Goal: Transaction & Acquisition: Obtain resource

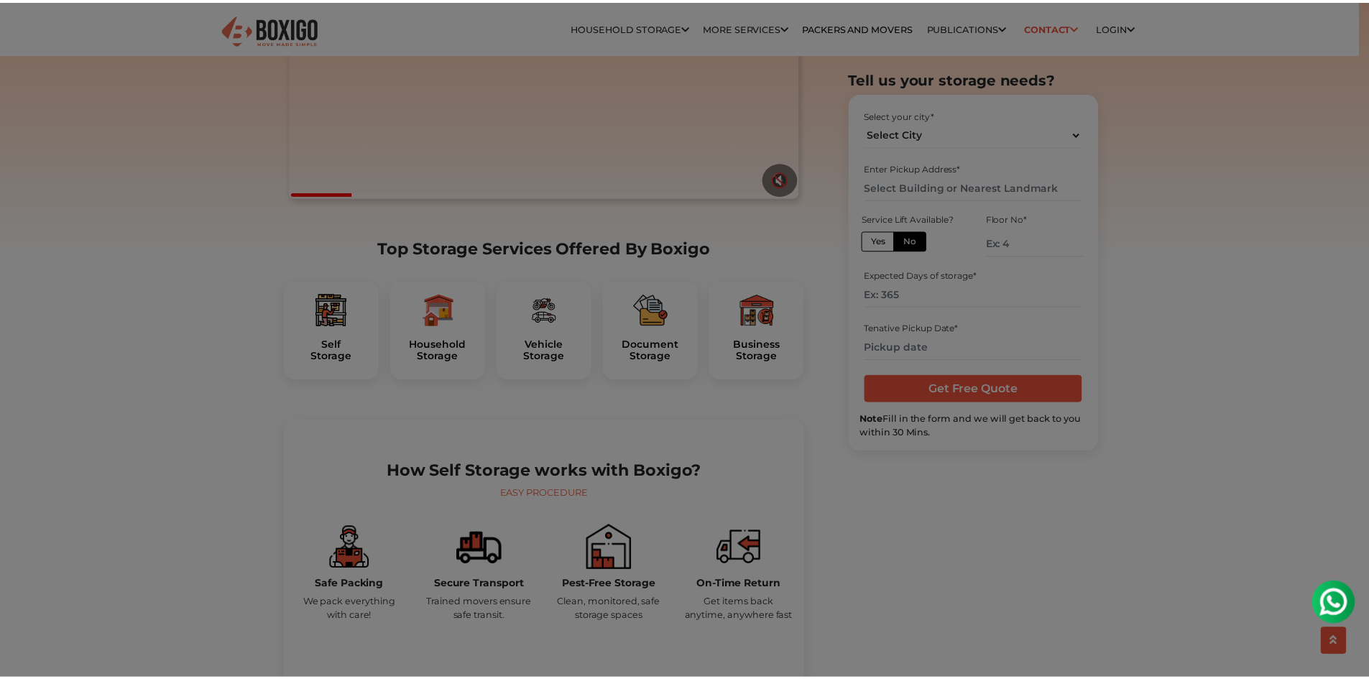
scroll to position [288, 0]
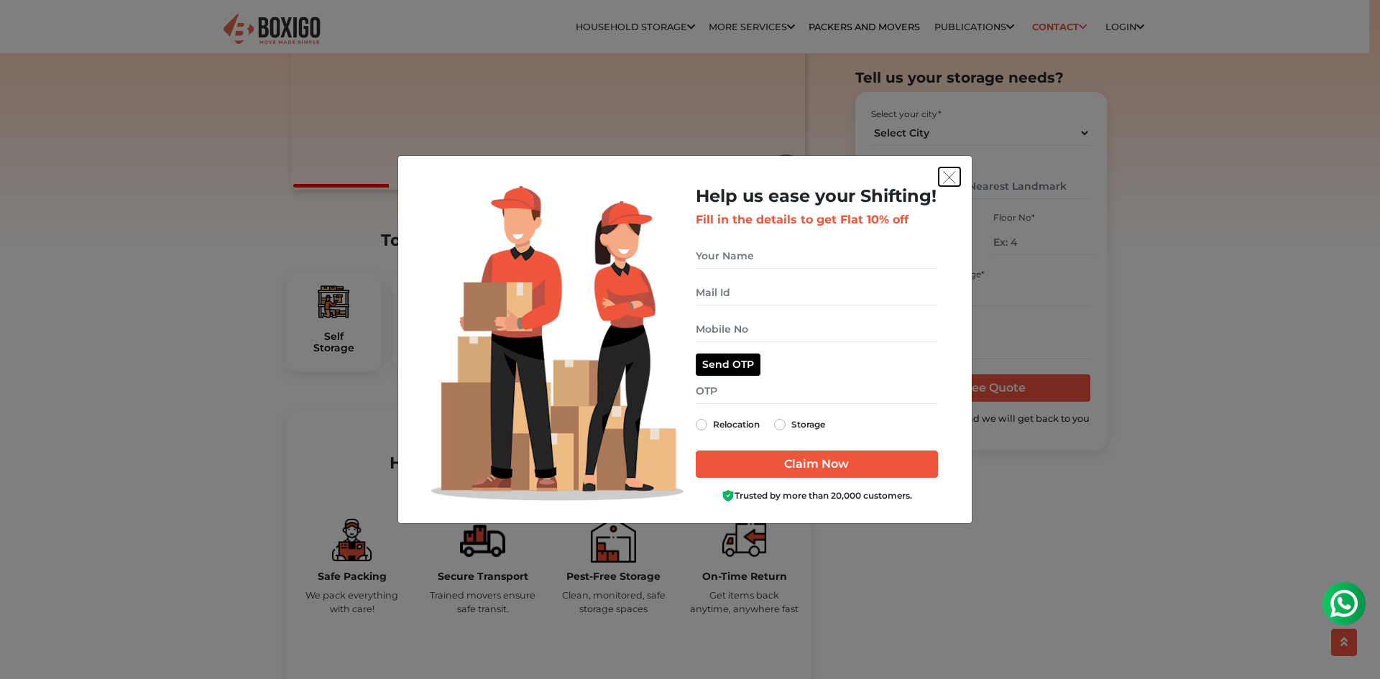
click at [951, 178] on img "get free quote dialog" at bounding box center [949, 177] width 13 height 13
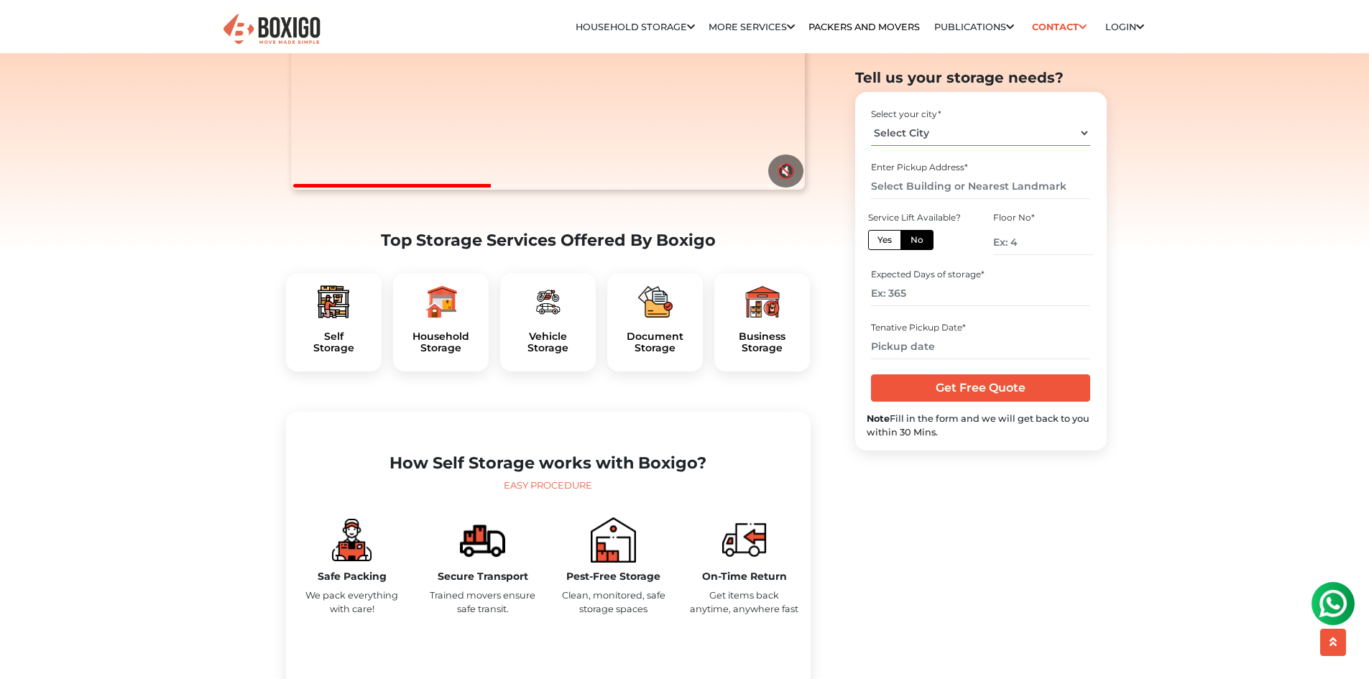
click at [955, 135] on select "Select City Bangalore Bengaluru Bhopal Bhubaneswar Chennai Coimbatore Cuttack D…" at bounding box center [980, 133] width 219 height 25
select select "[GEOGRAPHIC_DATA]"
click at [871, 121] on select "Select City Bangalore Bengaluru Bhopal Bhubaneswar Chennai Coimbatore Cuttack D…" at bounding box center [980, 133] width 219 height 25
click at [922, 185] on input "text" at bounding box center [980, 186] width 219 height 25
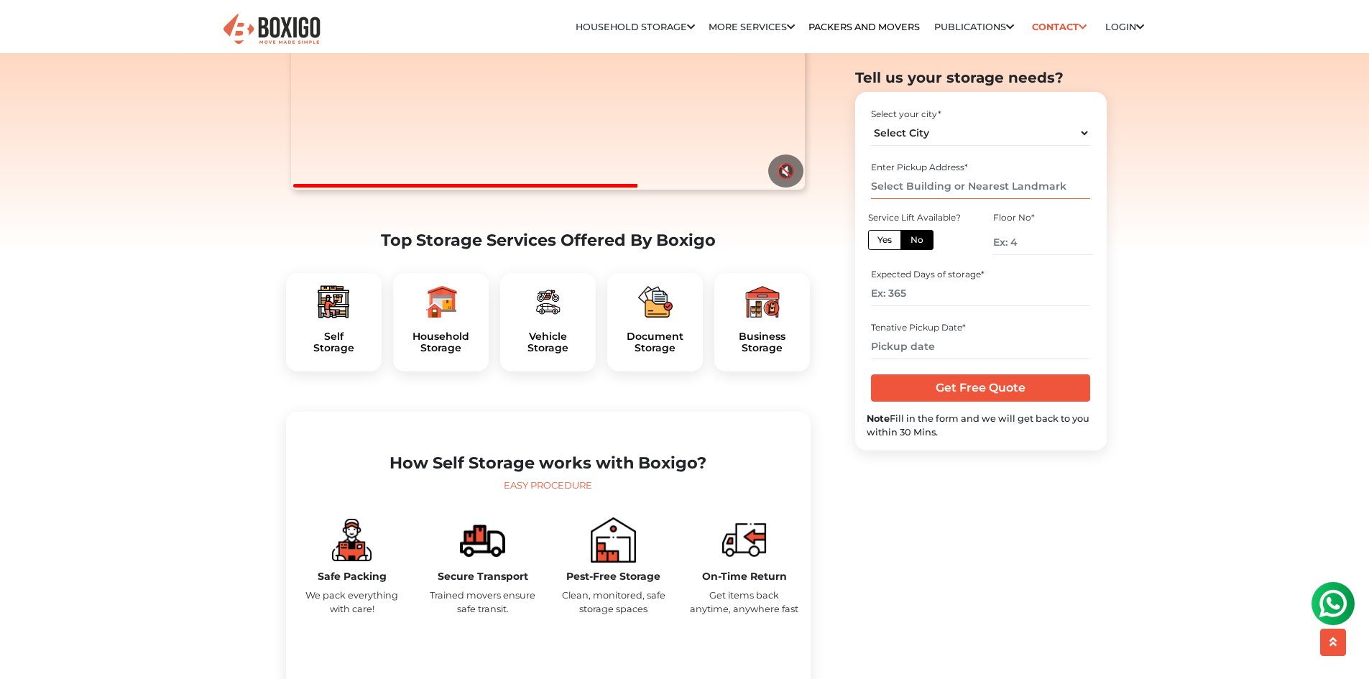
click at [922, 185] on input "text" at bounding box center [980, 186] width 219 height 25
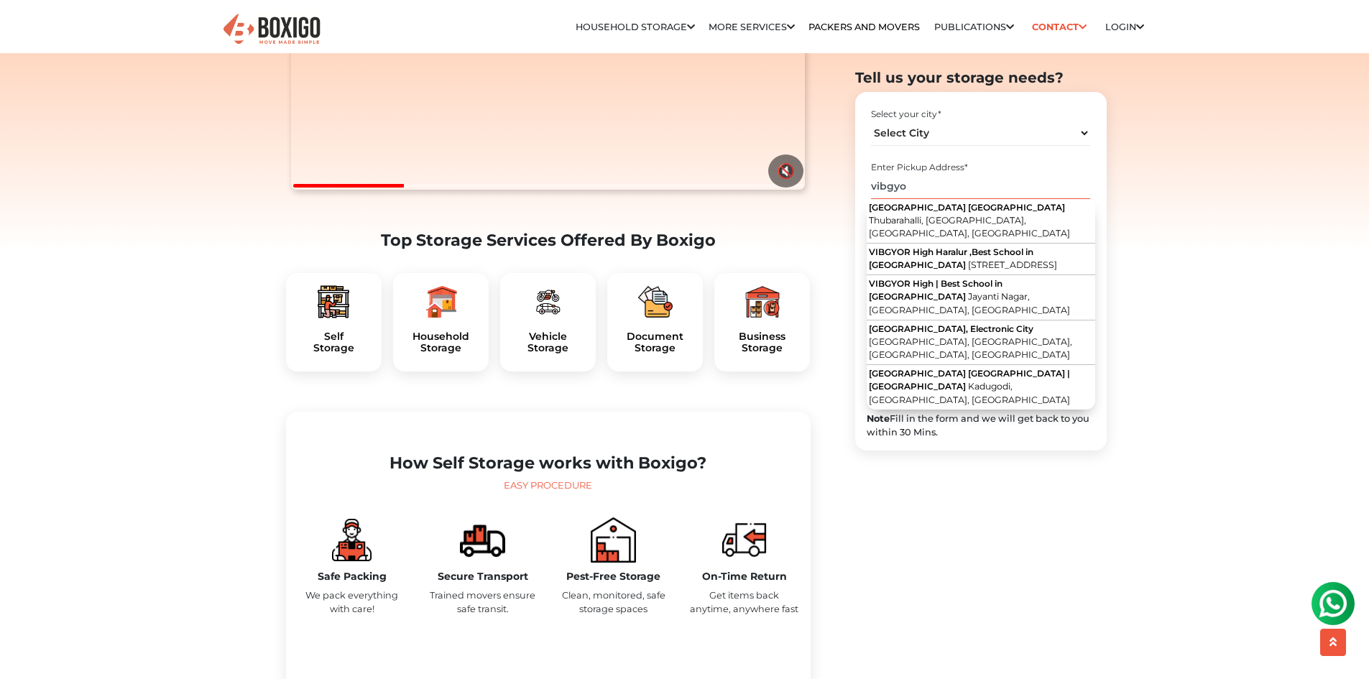
type input "vibgyor"
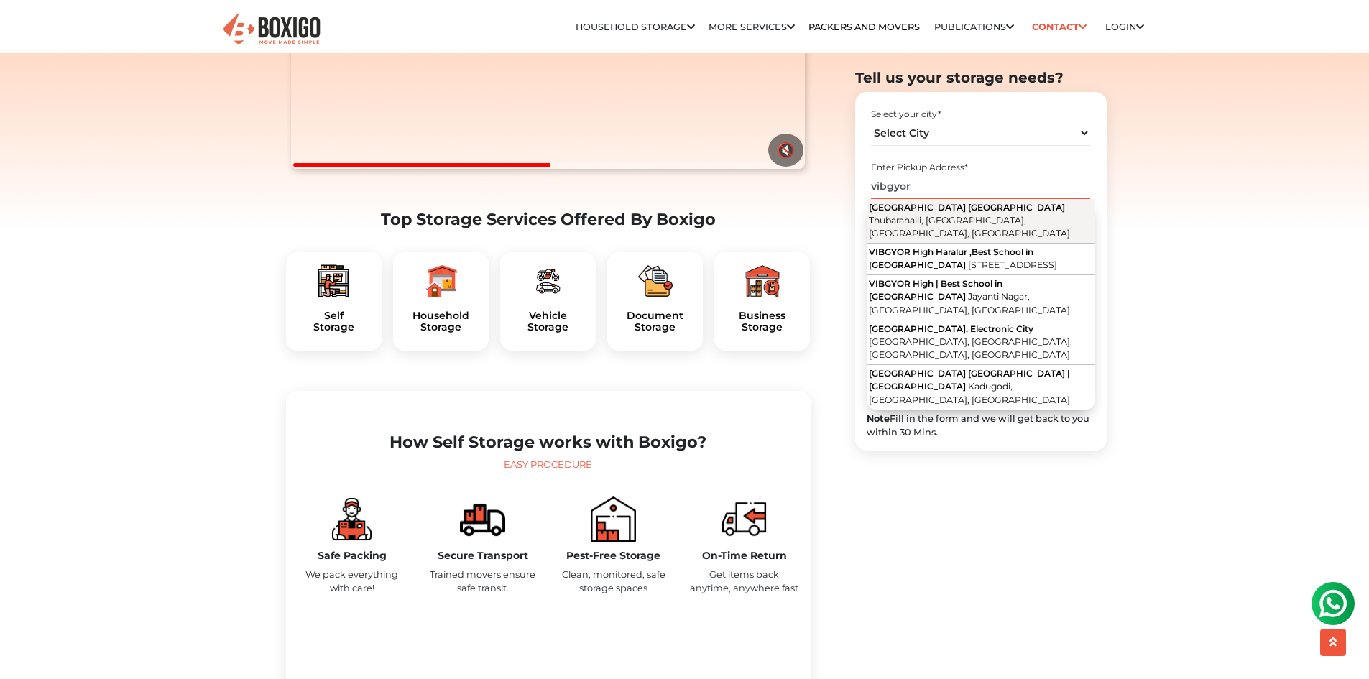
scroll to position [359, 0]
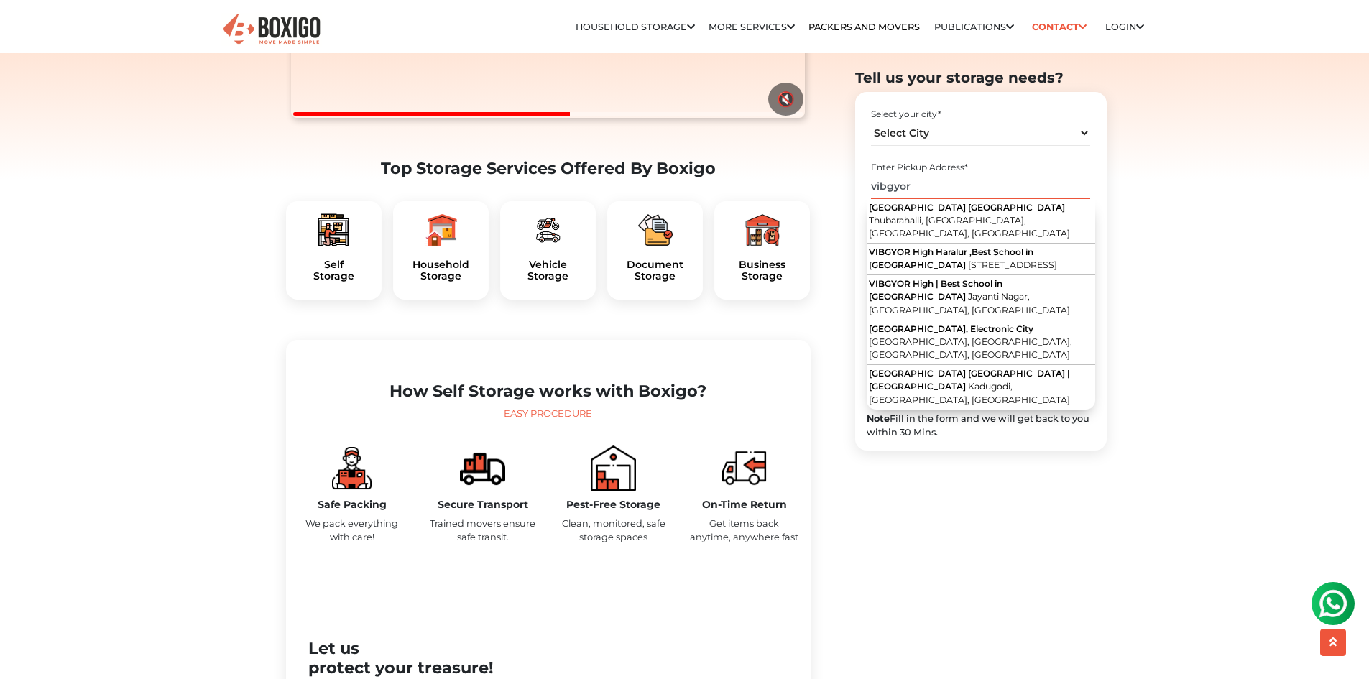
drag, startPoint x: 937, startPoint y: 182, endPoint x: 830, endPoint y: 183, distance: 106.4
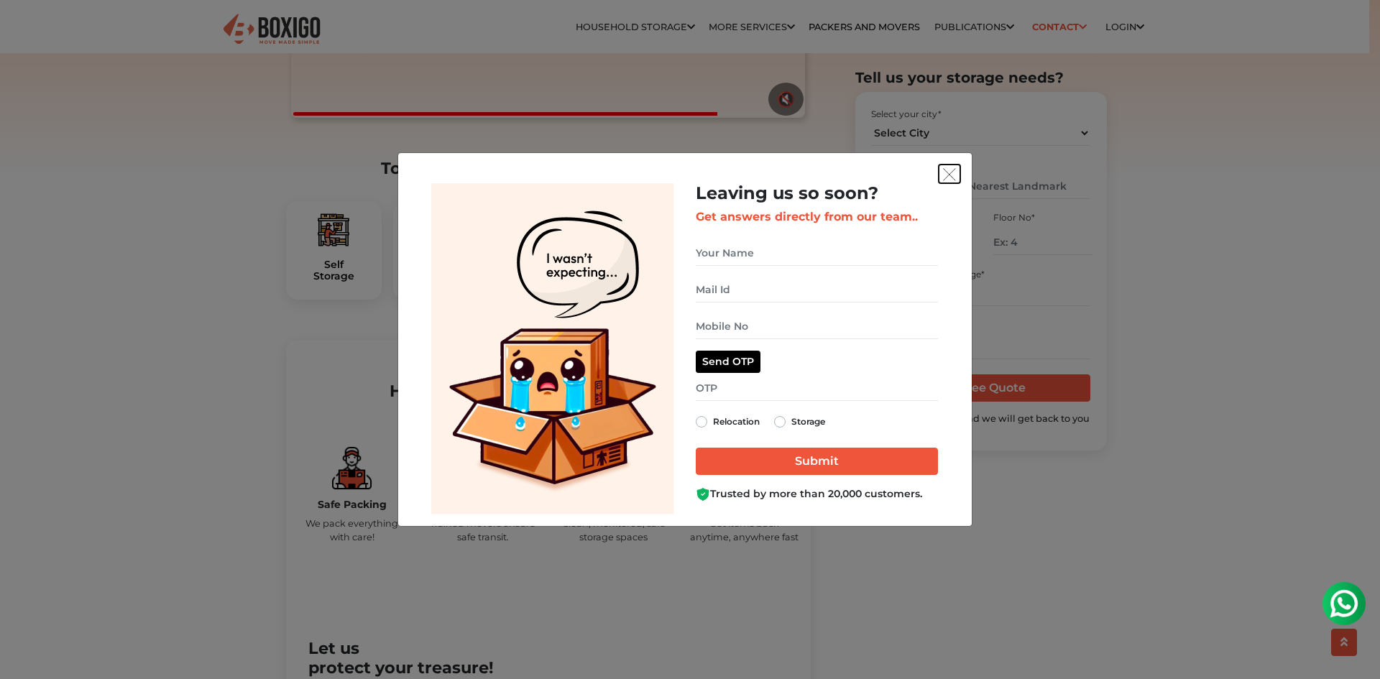
click at [940, 175] on button "get free quote dialog" at bounding box center [950, 174] width 22 height 19
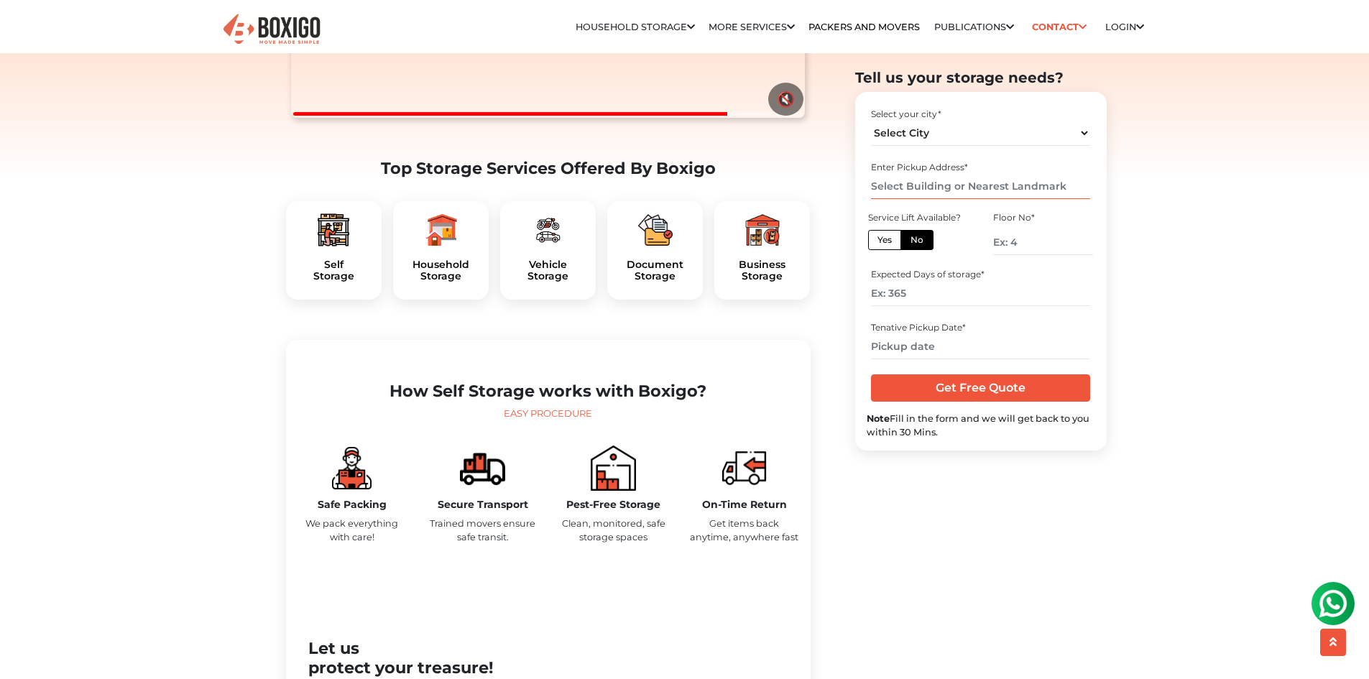
click at [942, 181] on input "text" at bounding box center [980, 186] width 219 height 25
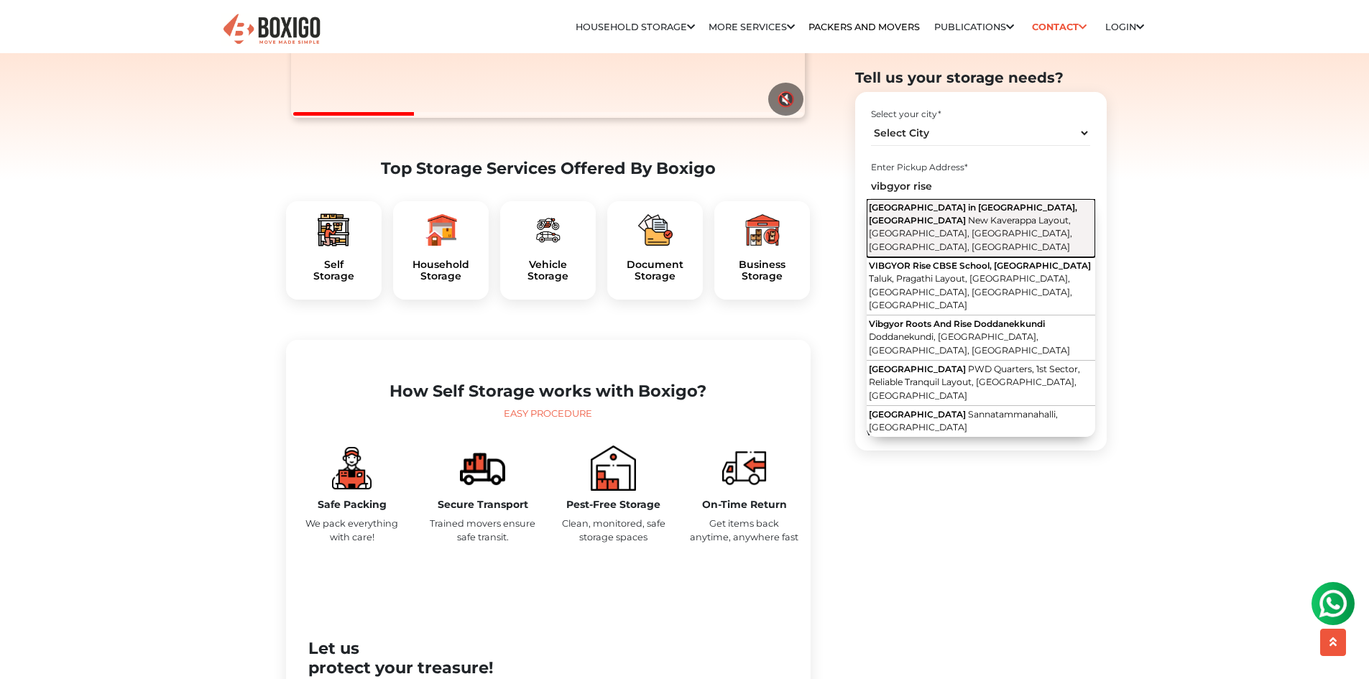
click at [952, 224] on span "New Kaverappa Layout, Kadubeesanahalli, Panathur, Bengaluru, Karnataka" at bounding box center [970, 233] width 203 height 37
type input "VIBGYOR Rise School in Panathur, Bengaluru, New Kaverappa Layout, Kadubeesanaha…"
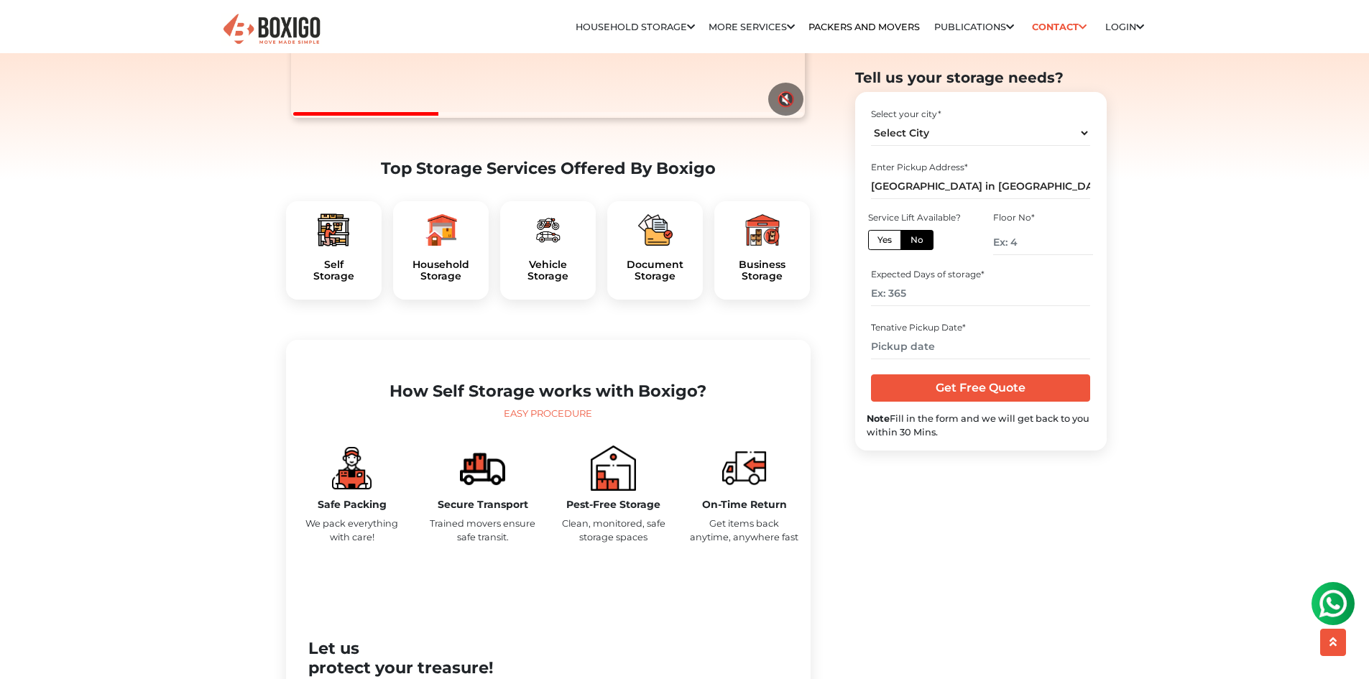
click at [885, 242] on label "Yes" at bounding box center [884, 240] width 33 height 20
click at [885, 242] on input "Yes" at bounding box center [882, 238] width 9 height 9
radio input "true"
click at [927, 298] on input "number" at bounding box center [980, 294] width 219 height 25
type input "180"
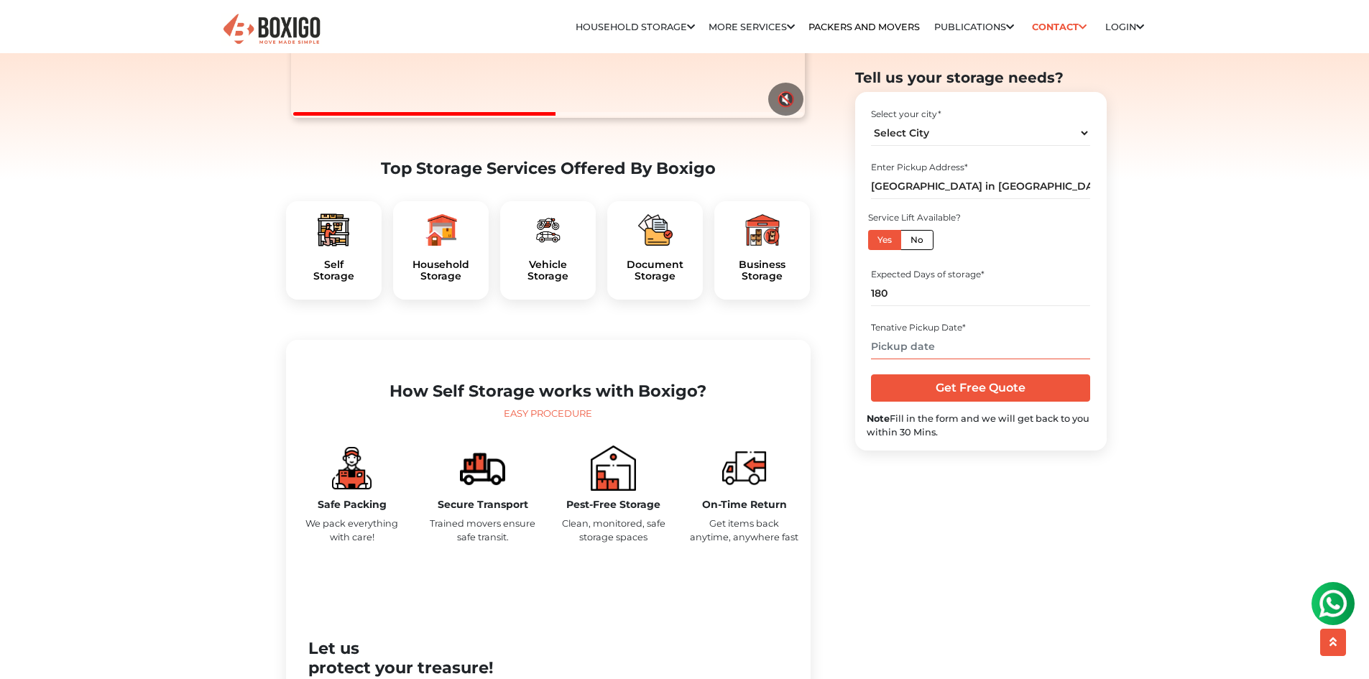
click at [929, 350] on input "text" at bounding box center [980, 346] width 219 height 25
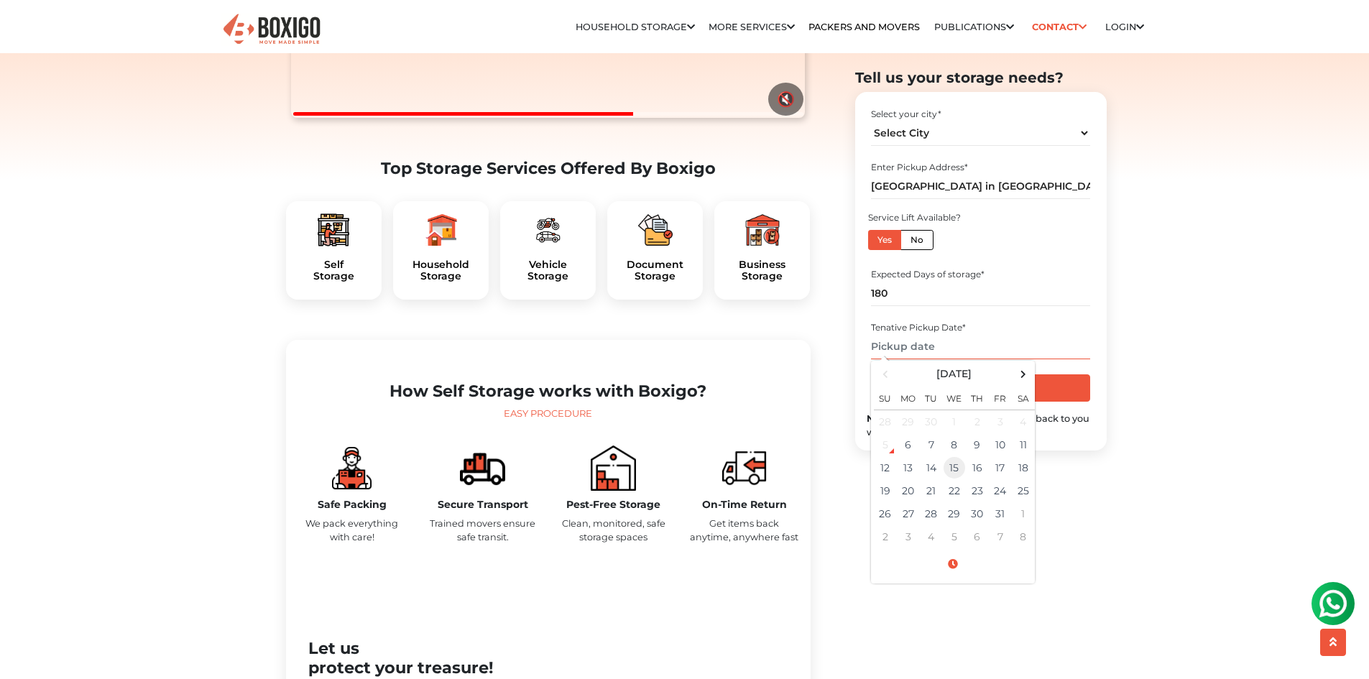
click at [956, 470] on td "15" at bounding box center [954, 467] width 23 height 23
type input "10/15/2025 12:00 AM"
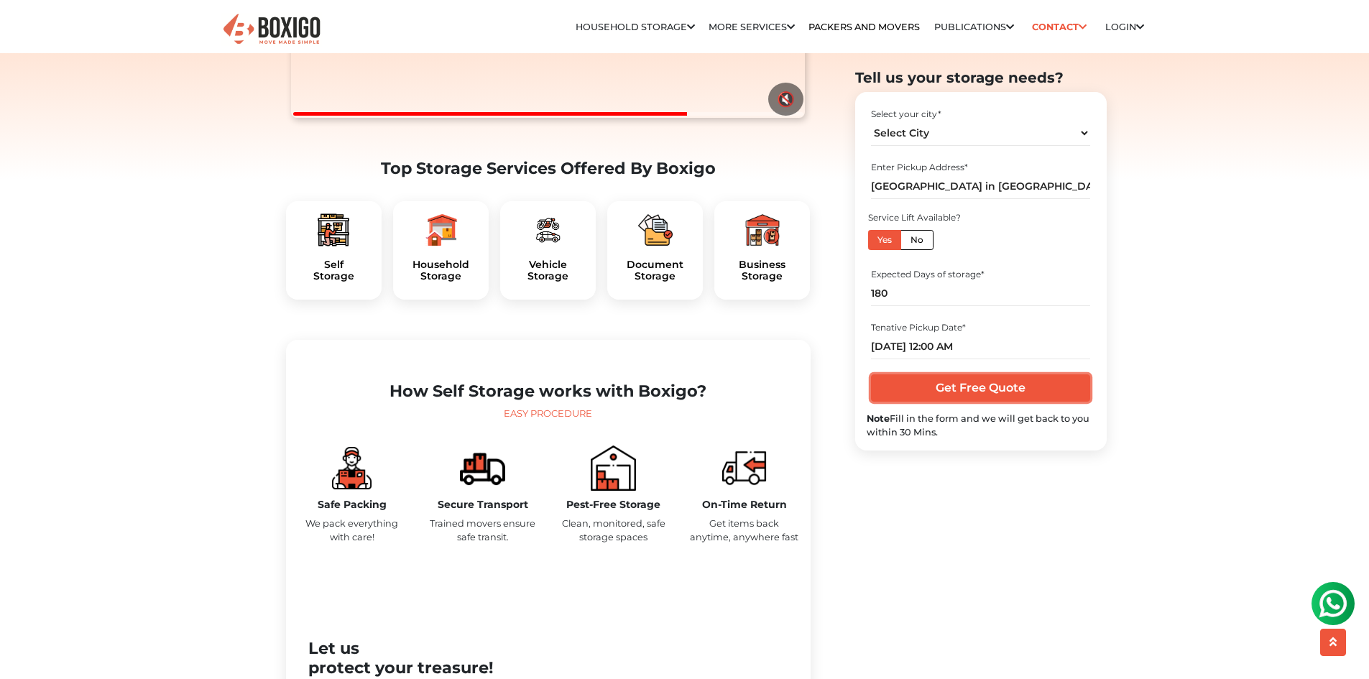
click at [981, 388] on input "Get Free Quote" at bounding box center [980, 388] width 219 height 27
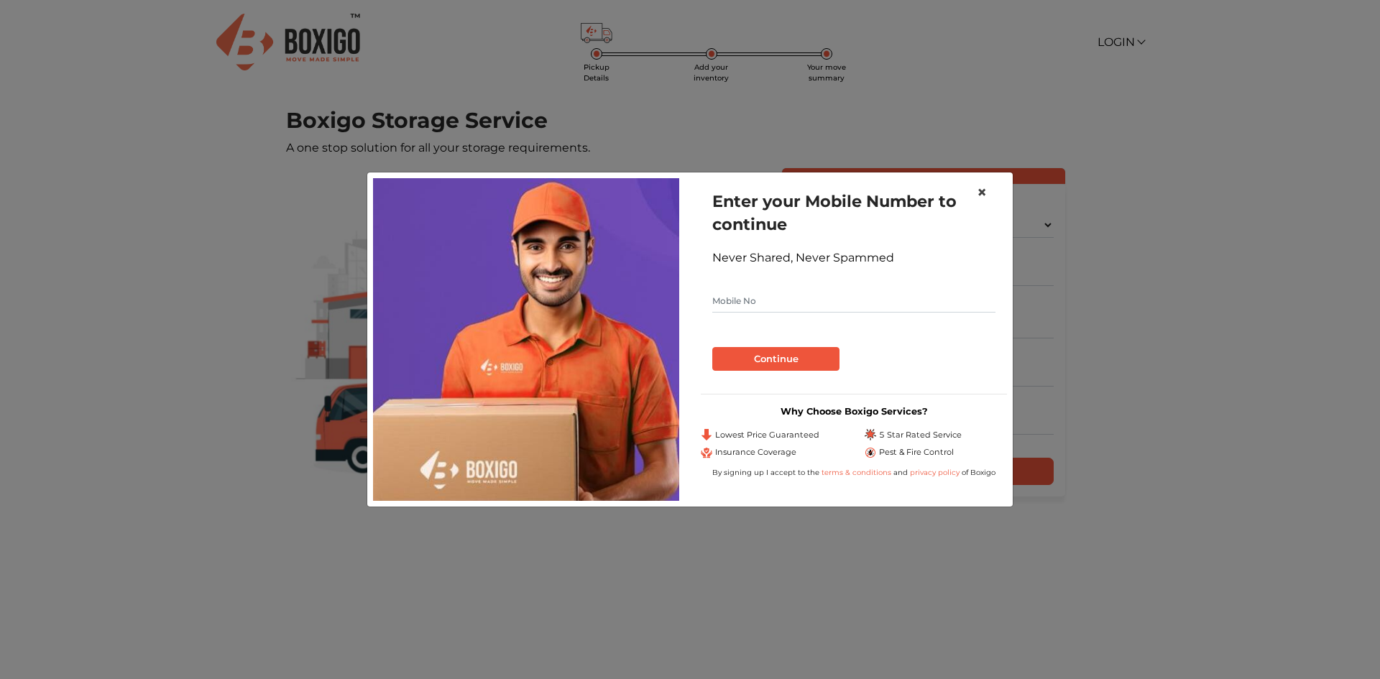
click at [975, 192] on button "×" at bounding box center [981, 193] width 33 height 40
